Goal: Task Accomplishment & Management: Manage account settings

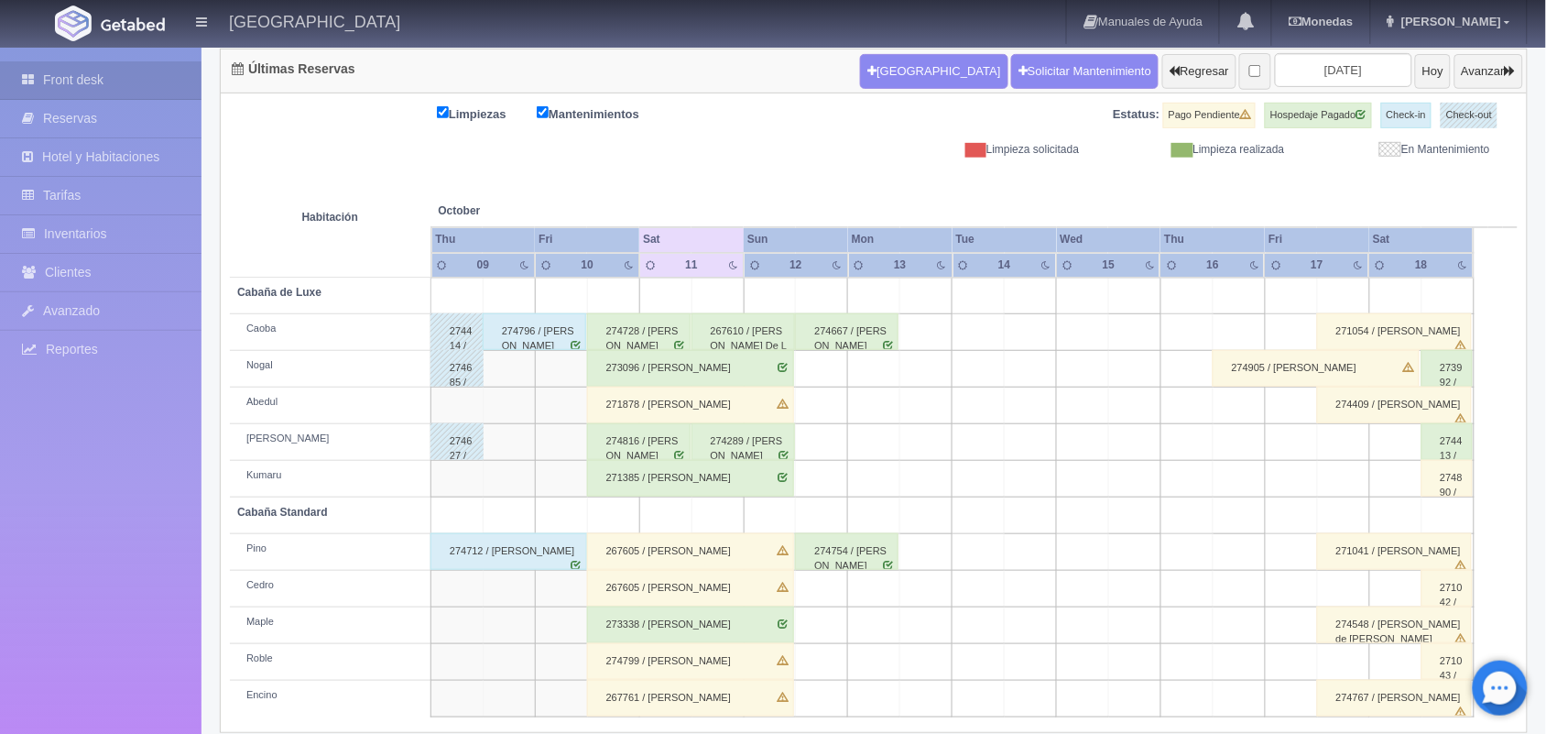
scroll to position [208, 0]
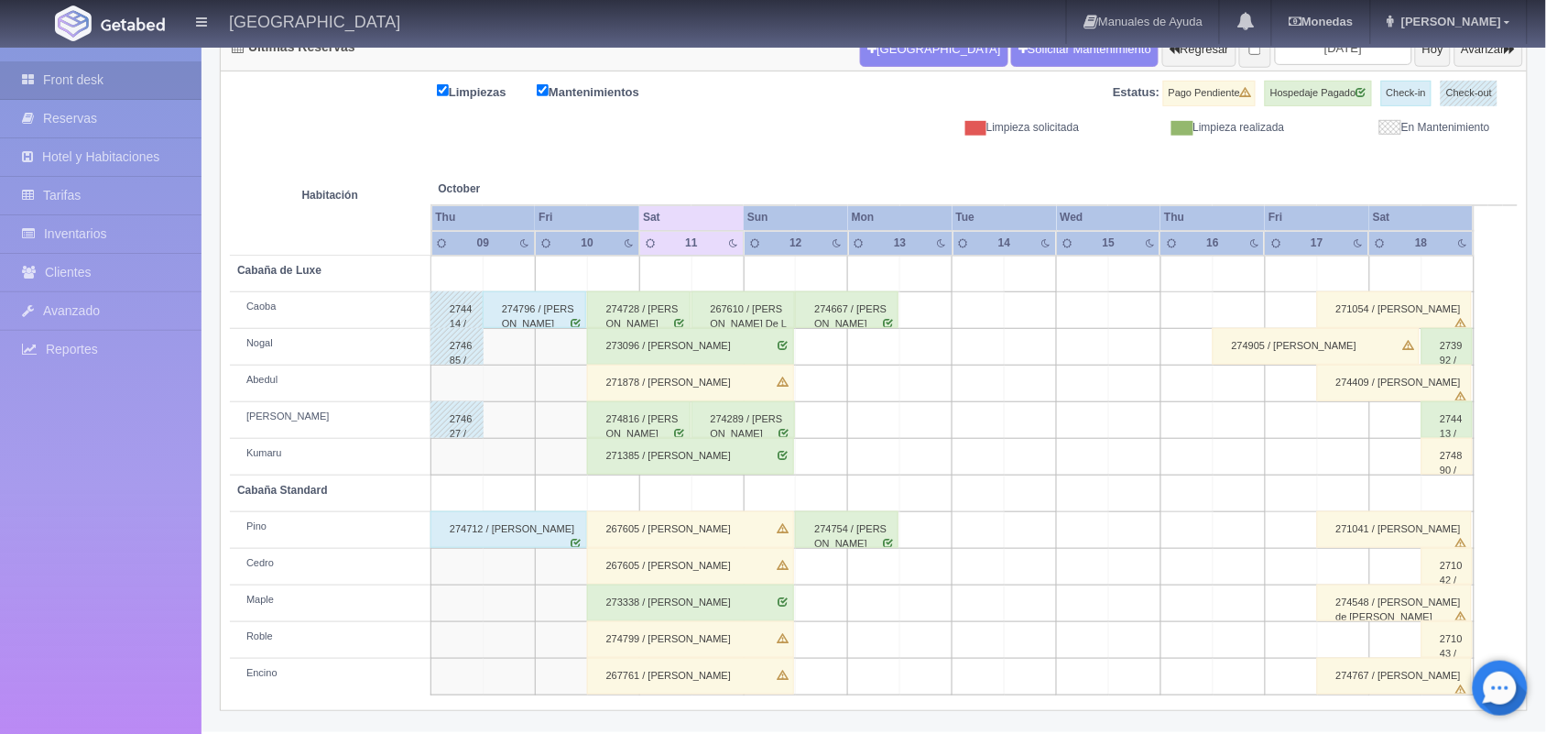
click at [743, 316] on div "267610 / [PERSON_NAME] De La [PERSON_NAME]" at bounding box center [744, 309] width 104 height 37
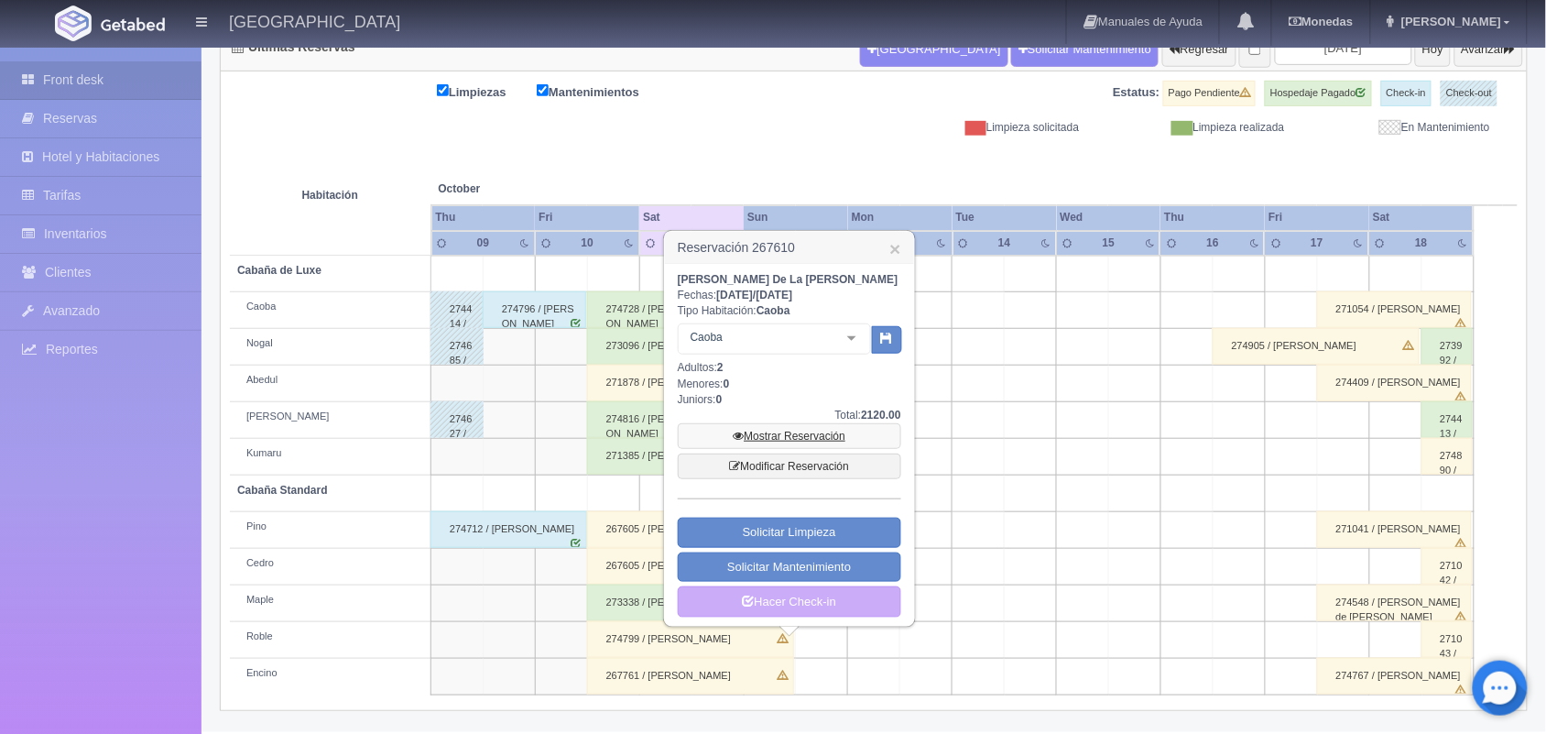
click at [770, 432] on link "Mostrar Reservación" at bounding box center [790, 436] width 224 height 26
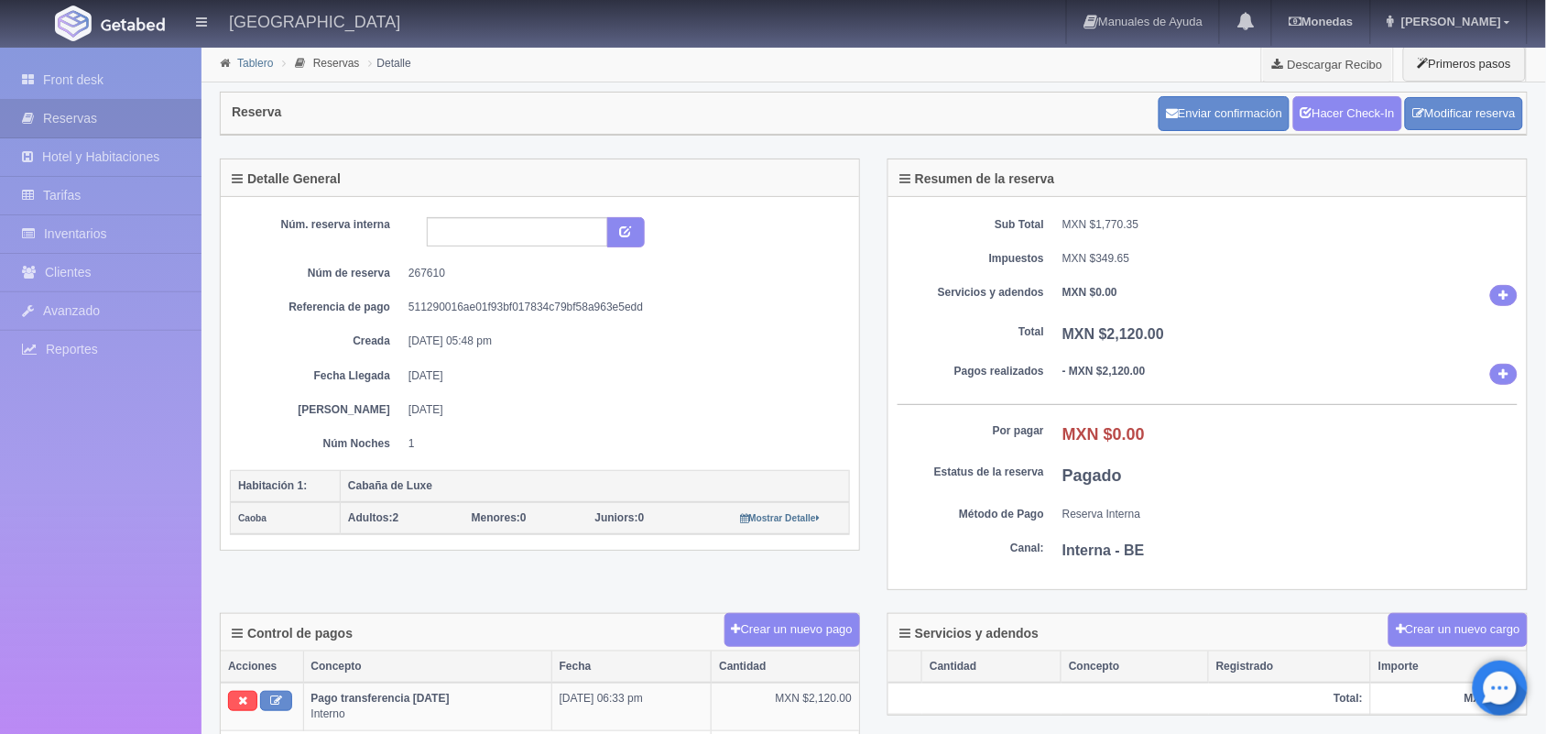
click at [245, 66] on link "Tablero" at bounding box center [255, 63] width 36 height 13
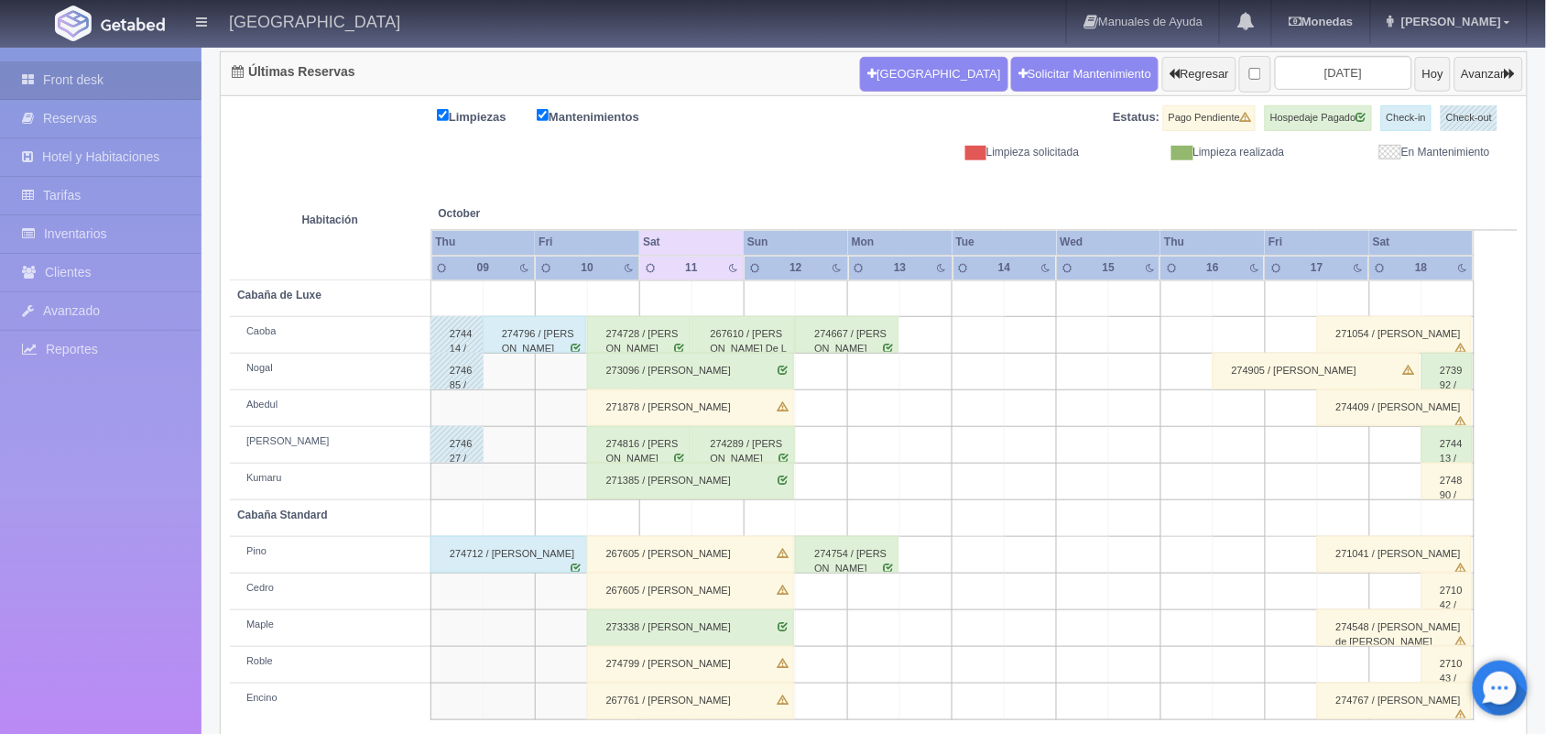
scroll to position [208, 0]
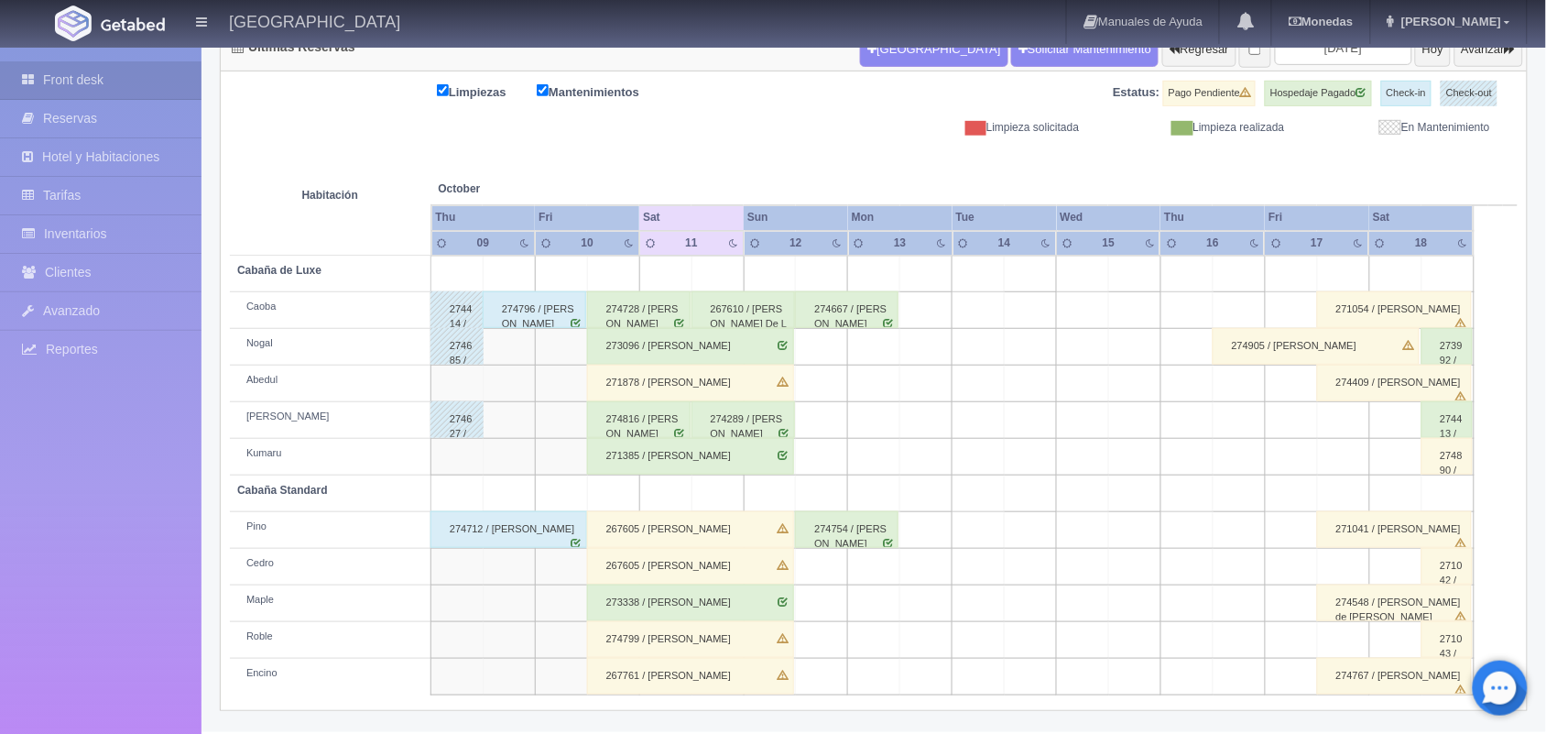
click at [742, 429] on div "274289 / [PERSON_NAME]" at bounding box center [744, 419] width 104 height 37
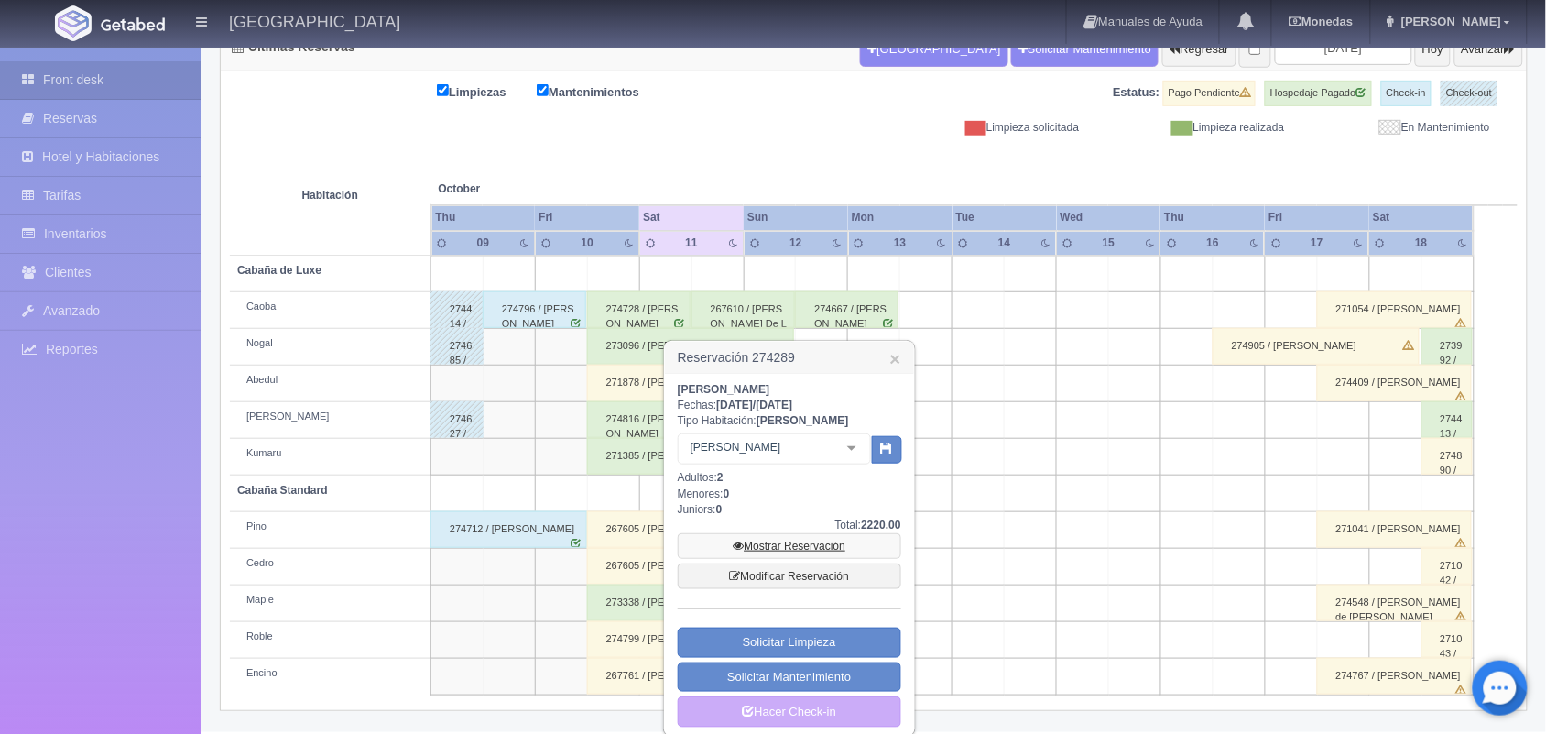
click at [772, 539] on link "Mostrar Reservación" at bounding box center [790, 546] width 224 height 26
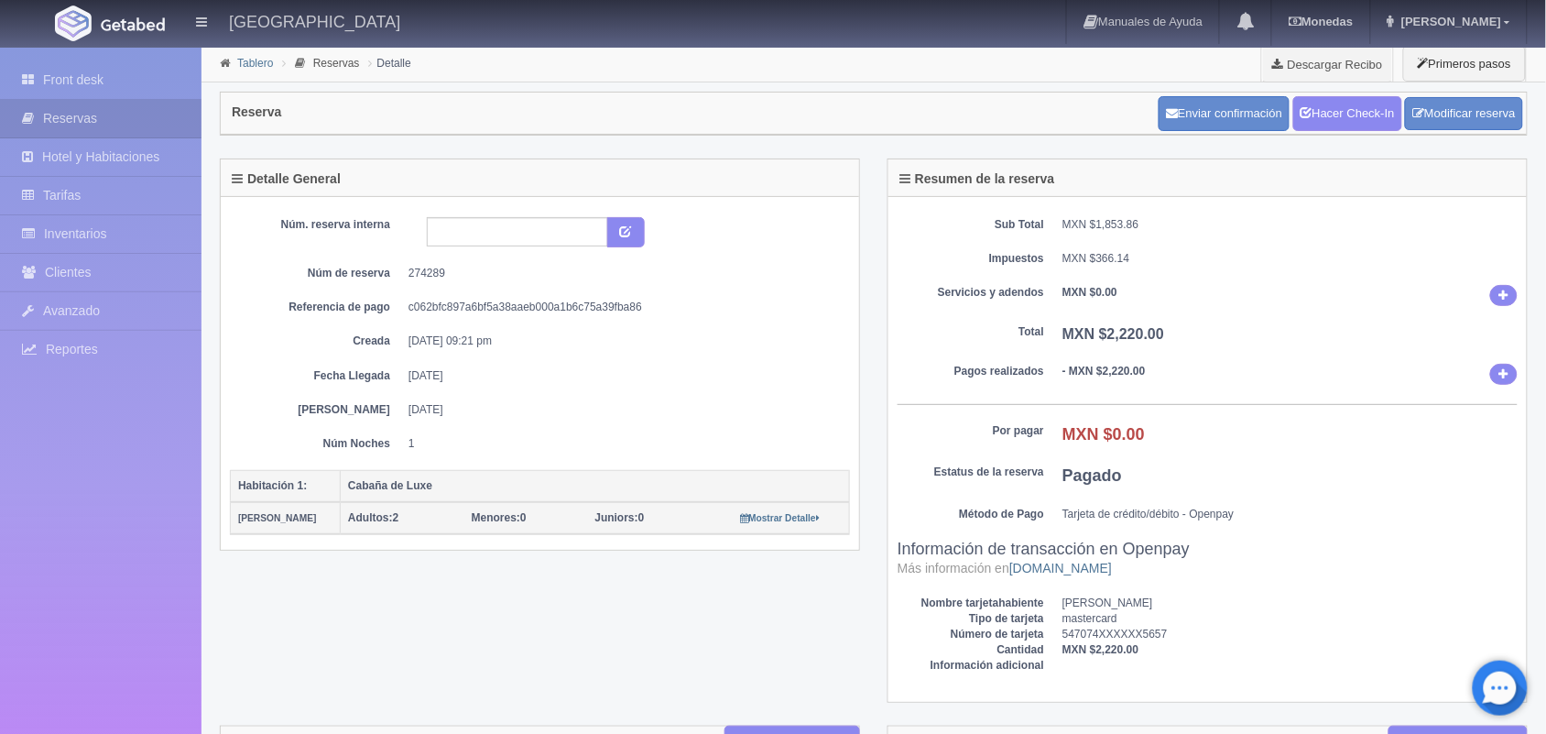
click at [244, 60] on link "Tablero" at bounding box center [255, 63] width 36 height 13
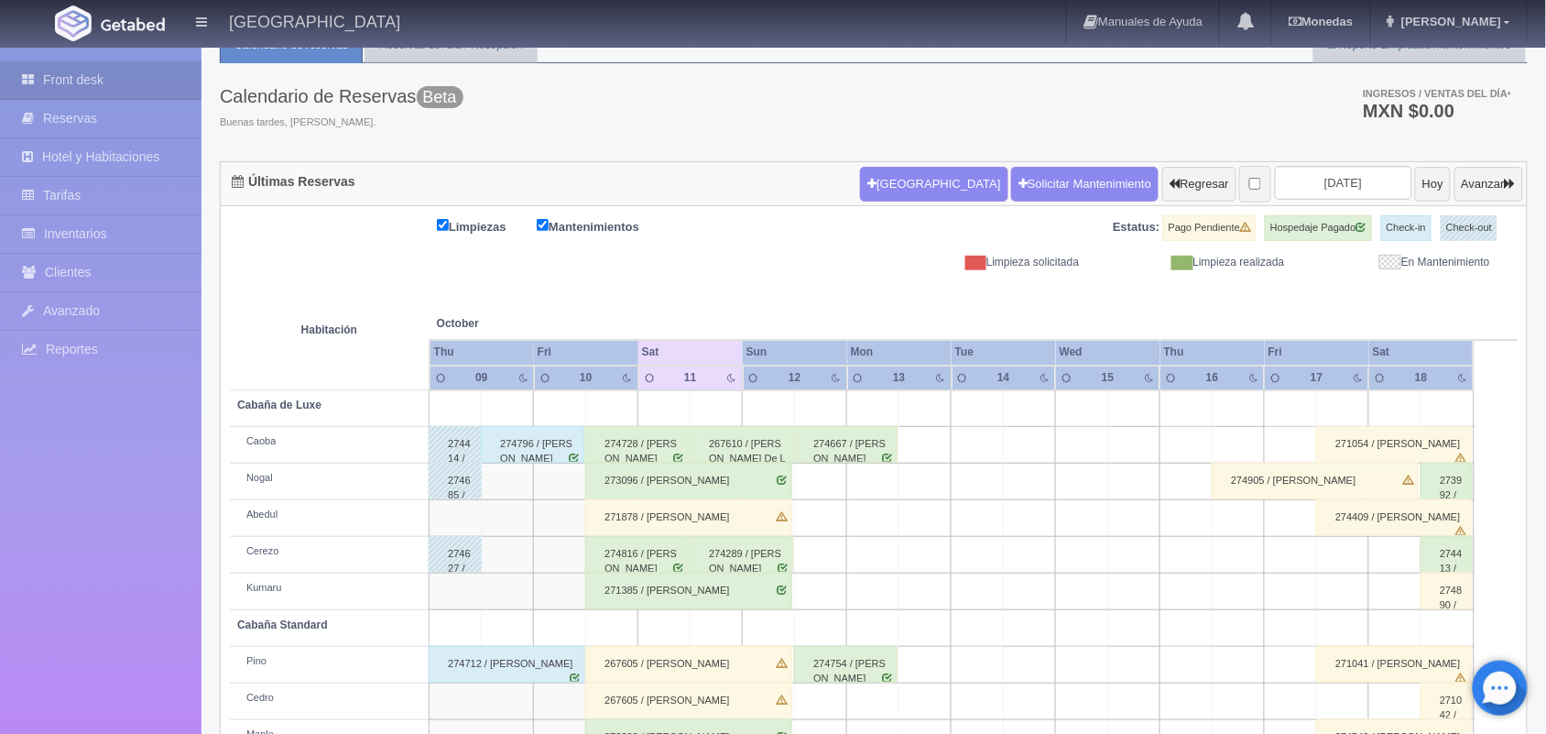
scroll to position [52, 0]
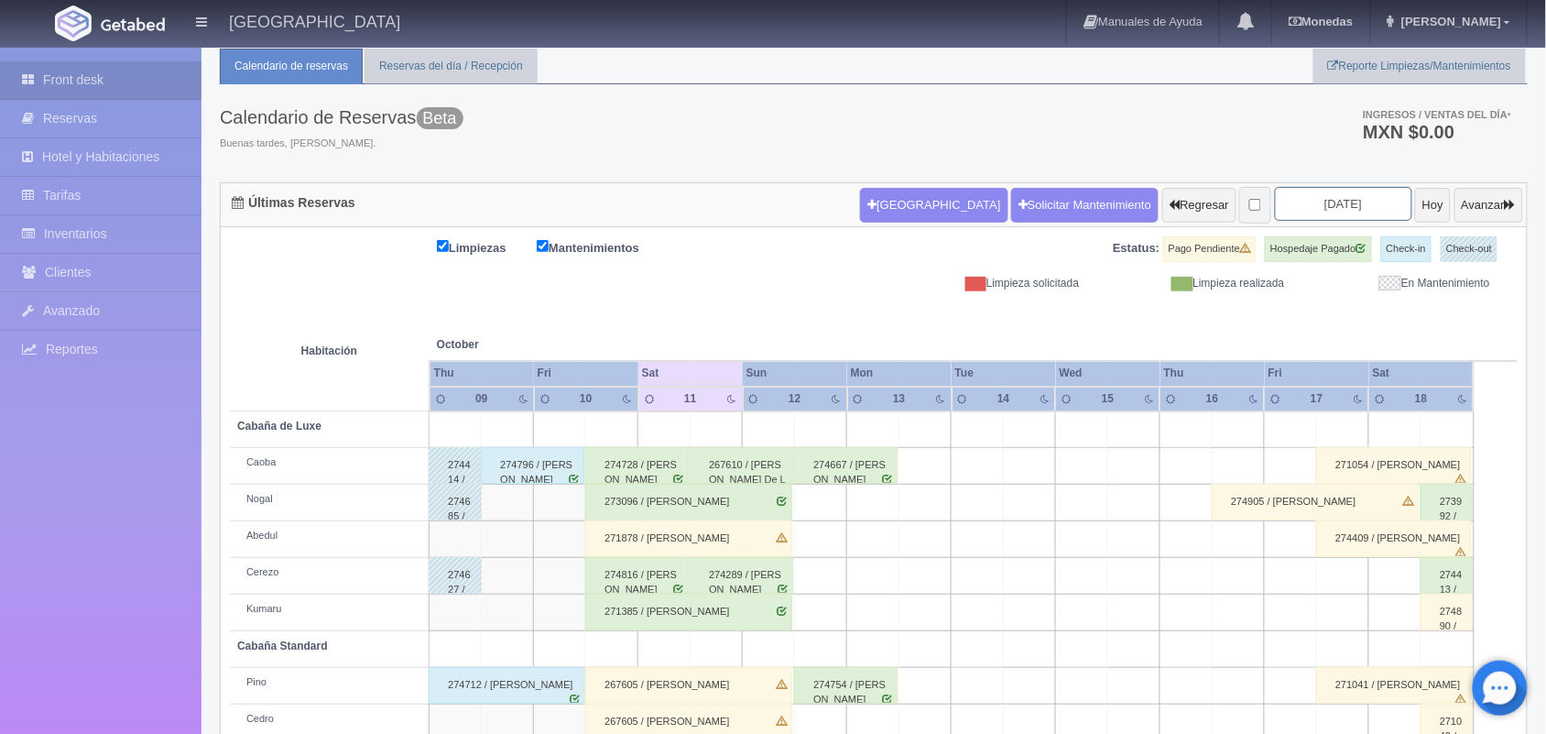
click at [1278, 202] on input "[DATE]" at bounding box center [1343, 204] width 137 height 34
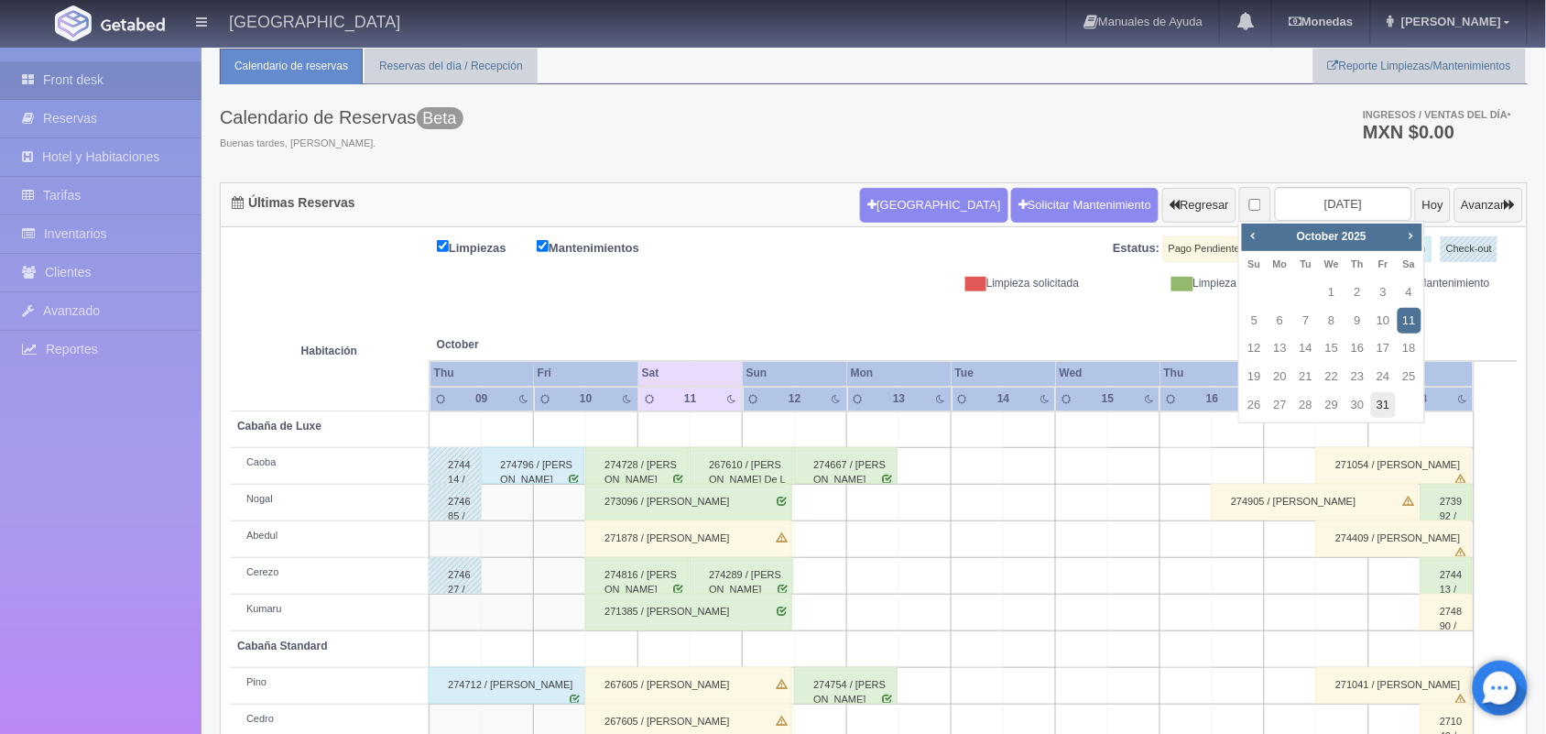
click at [1385, 413] on link "31" at bounding box center [1383, 405] width 24 height 27
type input "[DATE]"
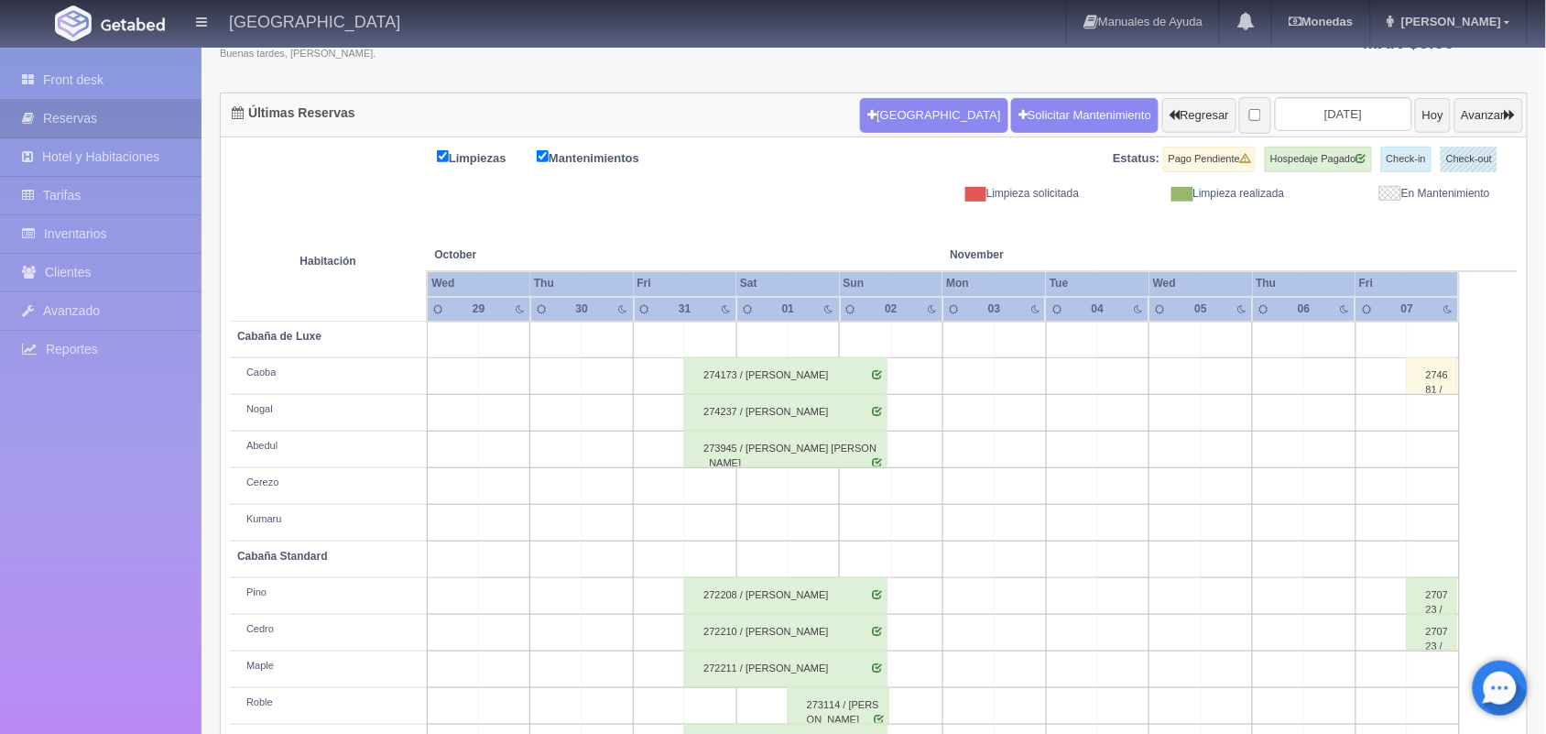
scroll to position [208, 0]
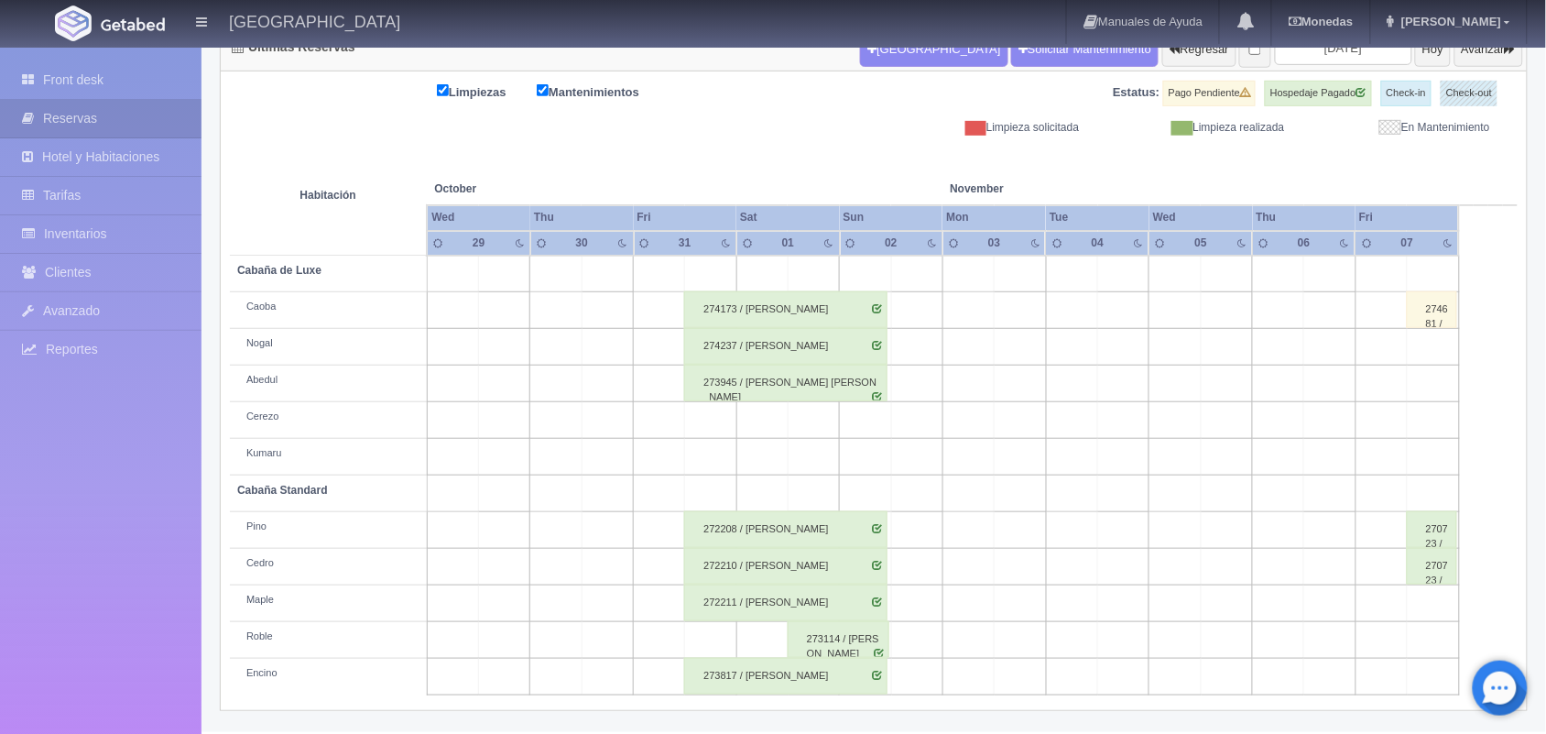
click at [788, 313] on div "274173 / Luis Eduardo López Enríquez" at bounding box center [785, 309] width 203 height 37
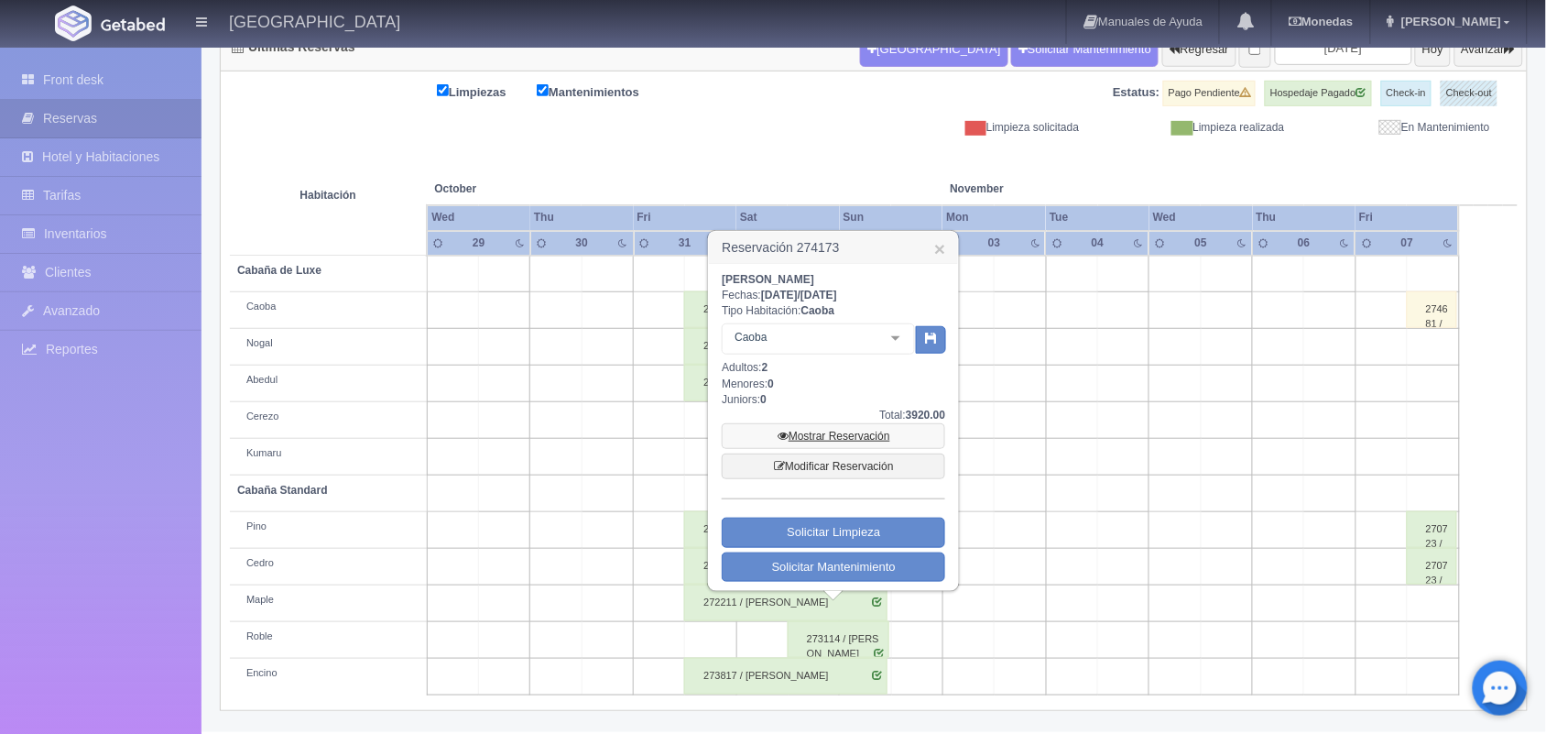
click at [836, 437] on link "Mostrar Reservación" at bounding box center [834, 436] width 224 height 26
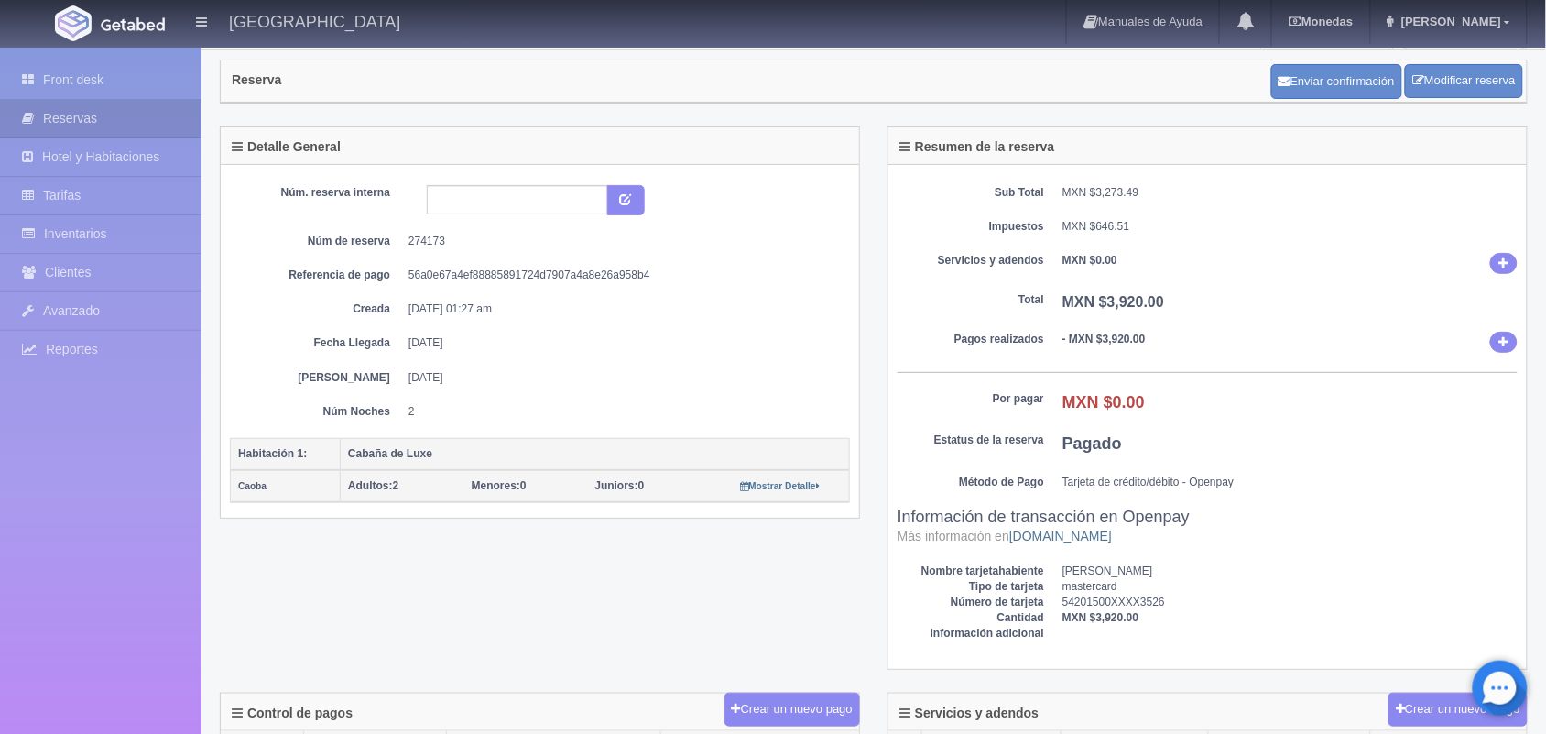
scroll to position [20, 0]
